Goal: Find specific page/section: Find specific page/section

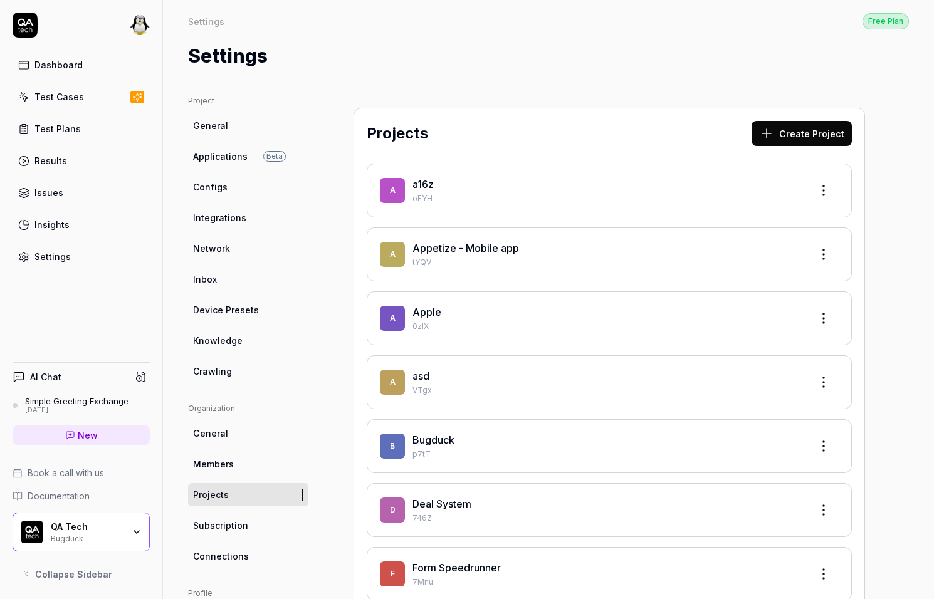
click at [86, 95] on link "Test Cases" at bounding box center [81, 97] width 137 height 24
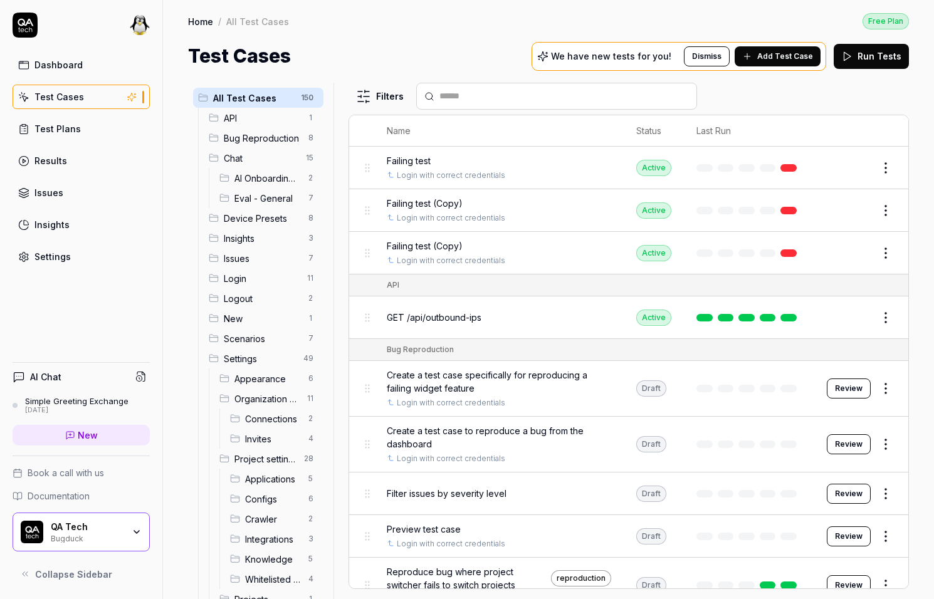
click at [391, 87] on html "Dashboard Test Cases Test Plans Results Issues Insights Settings AI Chat Simple…" at bounding box center [467, 299] width 934 height 599
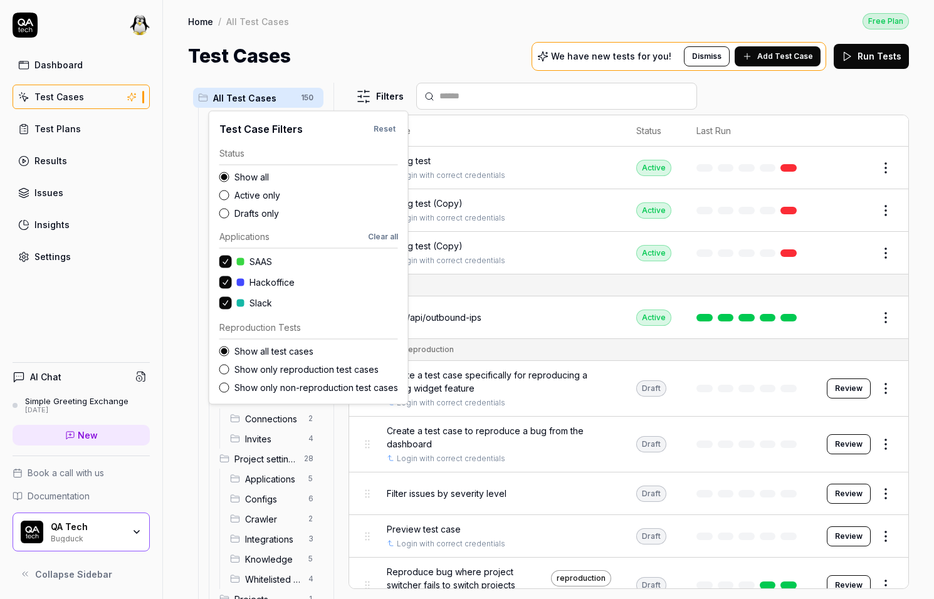
click at [263, 367] on label "Show only reproduction test cases" at bounding box center [316, 369] width 164 height 13
click at [229, 367] on button "Show only reproduction test cases" at bounding box center [224, 369] width 10 height 10
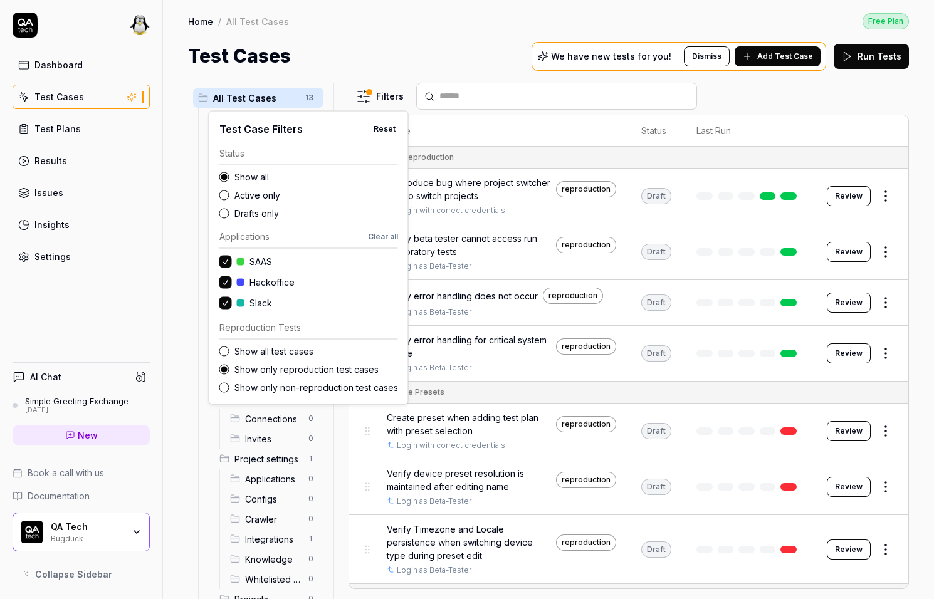
click at [435, 56] on html "Dashboard Test Cases Test Plans Results Issues Insights Settings AI Chat Simple…" at bounding box center [467, 299] width 934 height 599
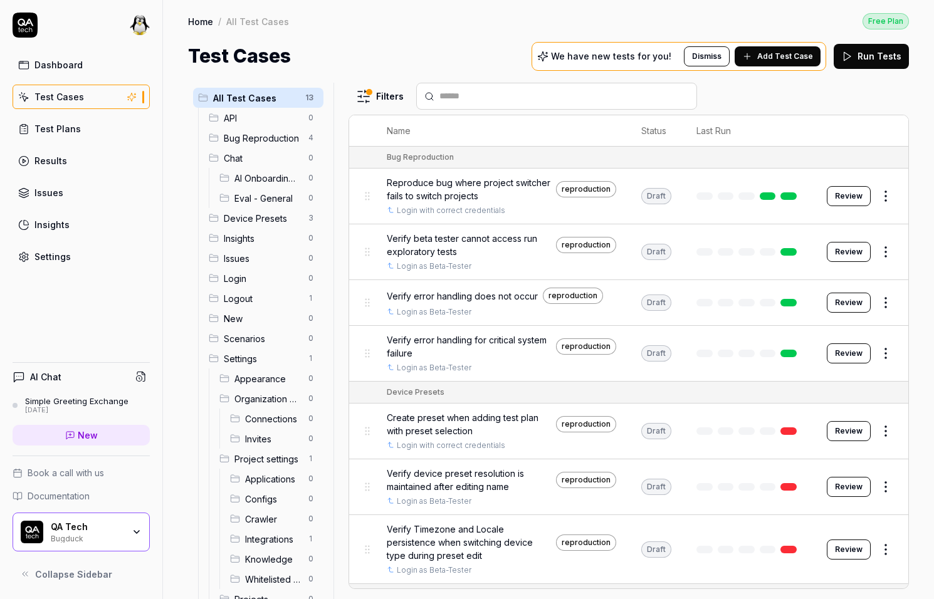
click at [888, 198] on html "Dashboard Test Cases Test Plans Results Issues Insights Settings AI Chat Simple…" at bounding box center [467, 299] width 934 height 599
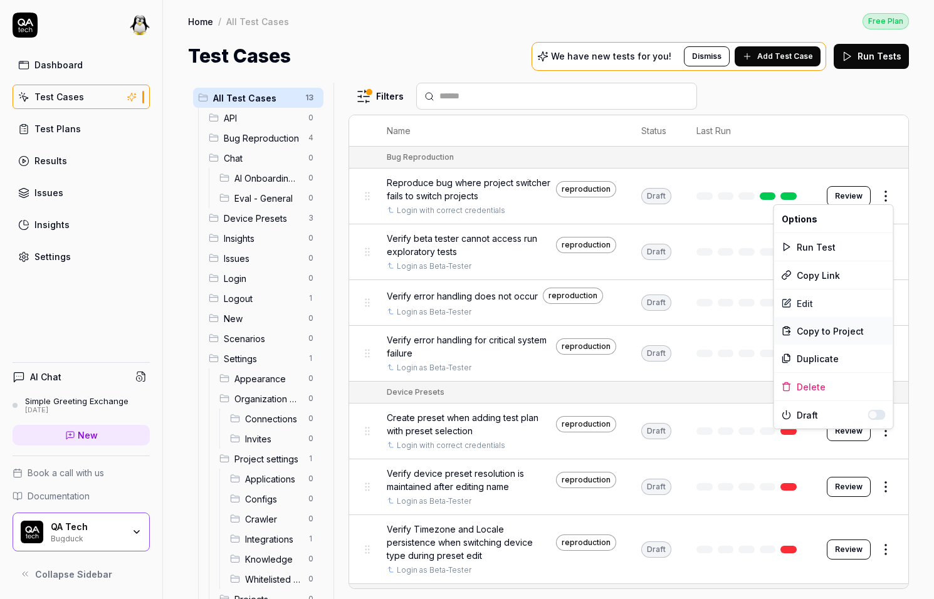
click at [855, 328] on span "Copy to Project" at bounding box center [830, 331] width 67 height 13
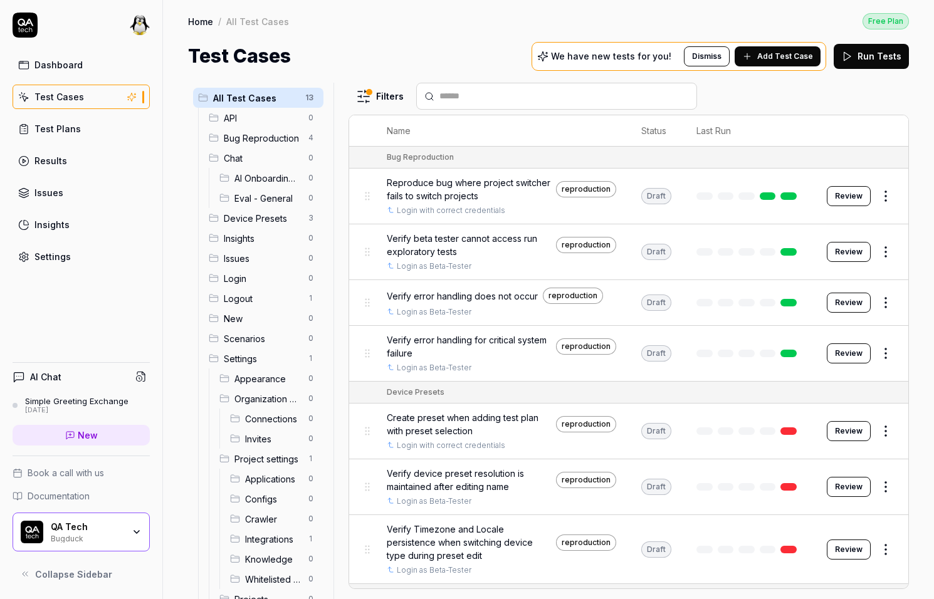
click at [891, 196] on html "Dashboard Test Cases Test Plans Results Issues Insights Settings AI Chat Simple…" at bounding box center [467, 299] width 934 height 599
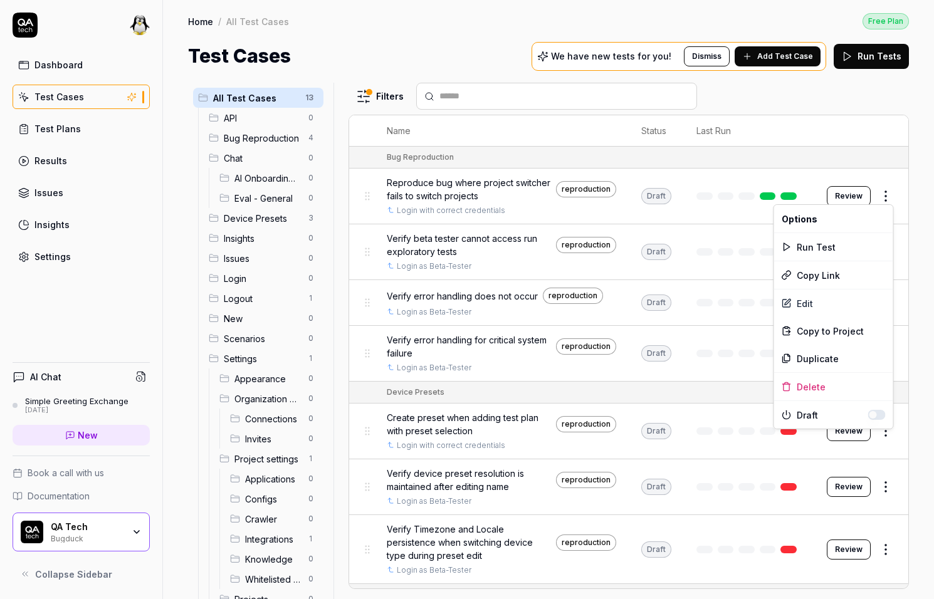
click at [891, 196] on html "Dashboard Test Cases Test Plans Results Issues Insights Settings AI Chat Simple…" at bounding box center [467, 299] width 934 height 599
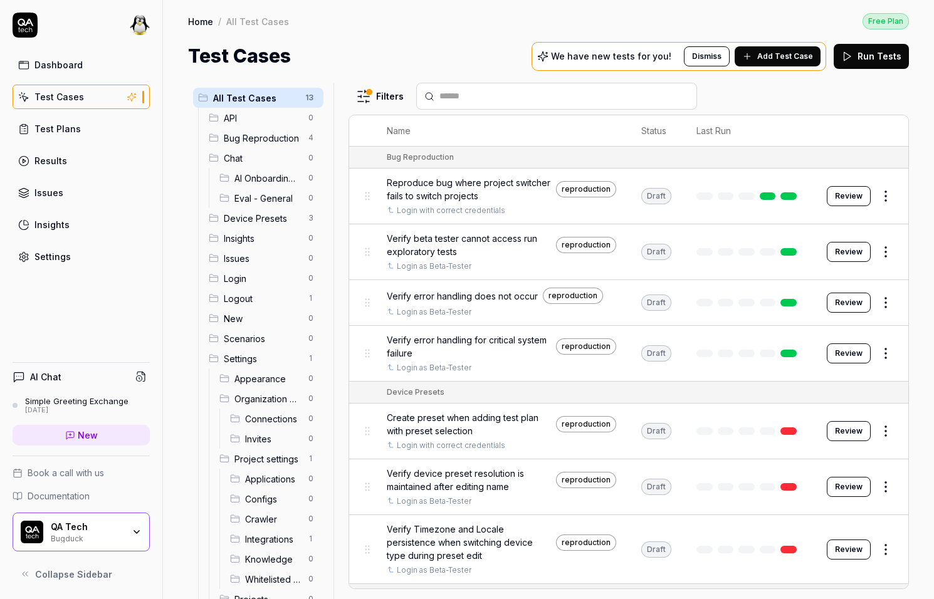
click at [596, 183] on div "reproduction" at bounding box center [586, 189] width 60 height 16
